Goal: Check status: Check status

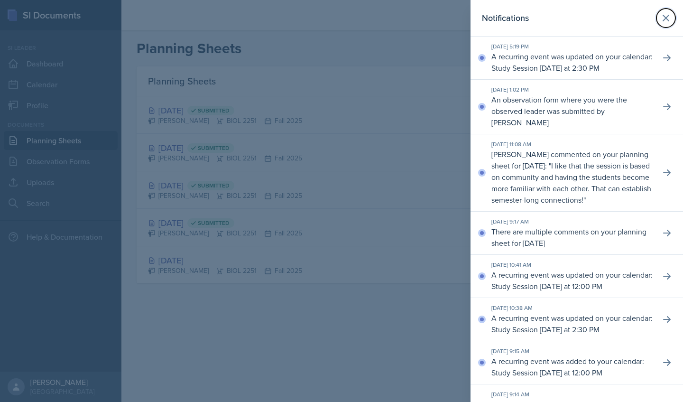
click at [660, 19] on icon at bounding box center [665, 17] width 11 height 11
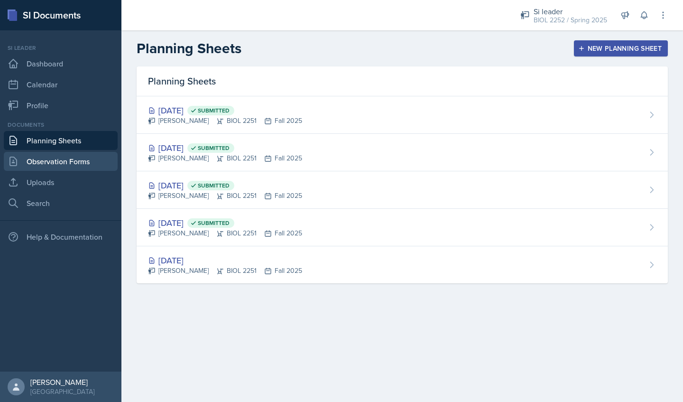
click at [28, 167] on link "Observation Forms" at bounding box center [61, 161] width 114 height 19
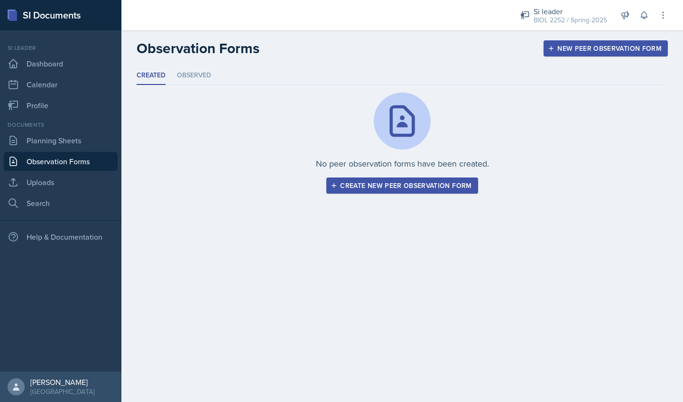
click at [193, 78] on li "Observed" at bounding box center [194, 75] width 34 height 18
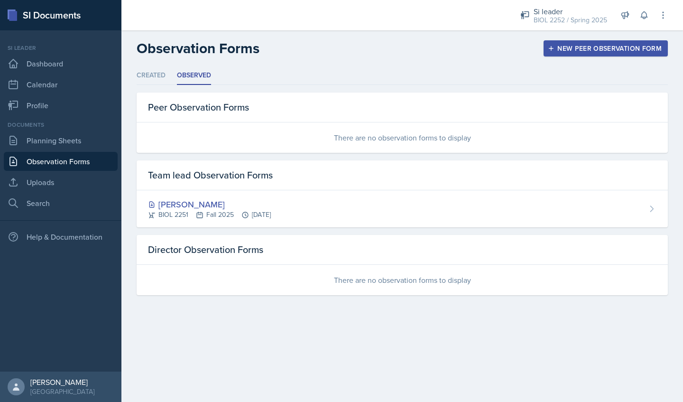
click at [167, 211] on div "BIOL 2251 Fall 2025 [DATE]" at bounding box center [209, 215] width 123 height 10
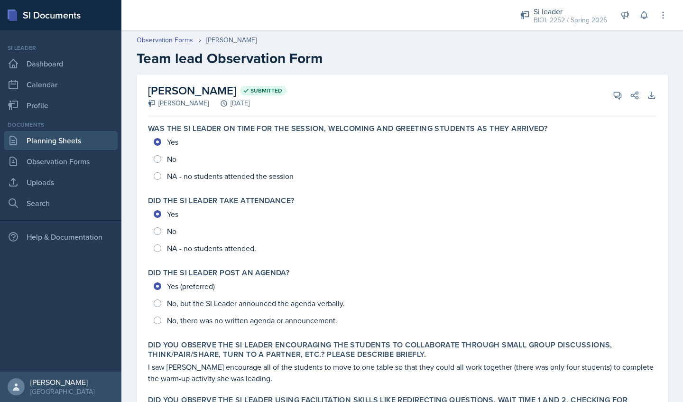
click at [20, 141] on link "Planning Sheets" at bounding box center [61, 140] width 114 height 19
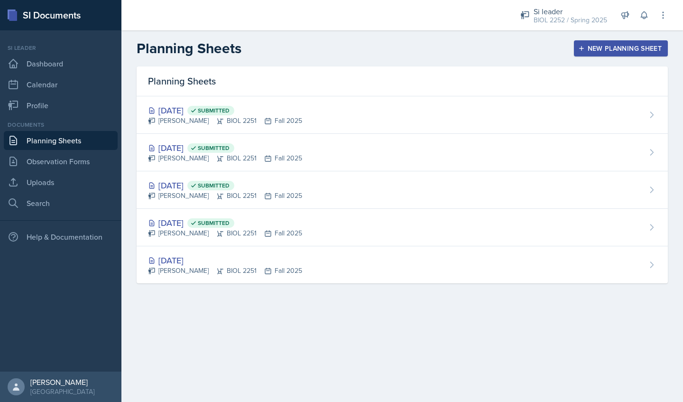
click at [178, 151] on div "[DATE] Submitted" at bounding box center [225, 147] width 154 height 13
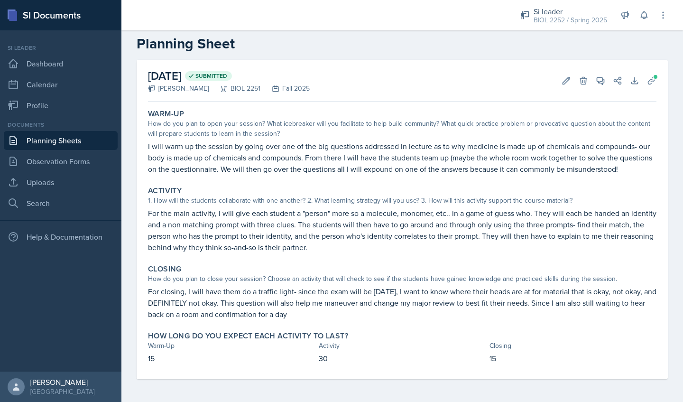
scroll to position [26, 0]
